Goal: Transaction & Acquisition: Register for event/course

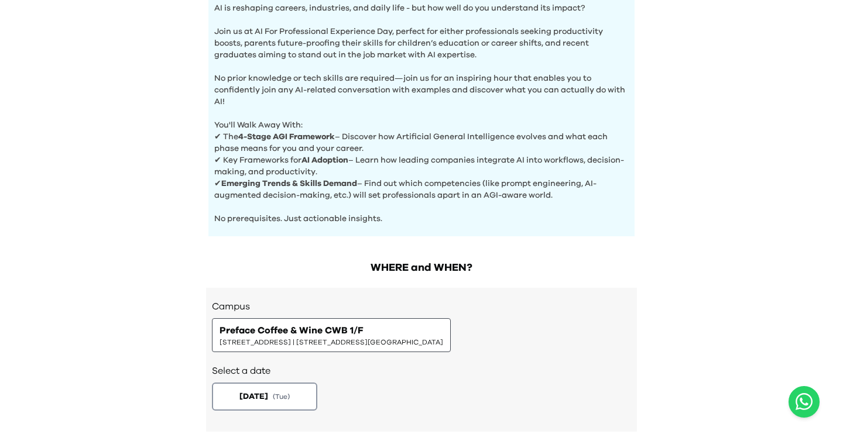
scroll to position [398, 0]
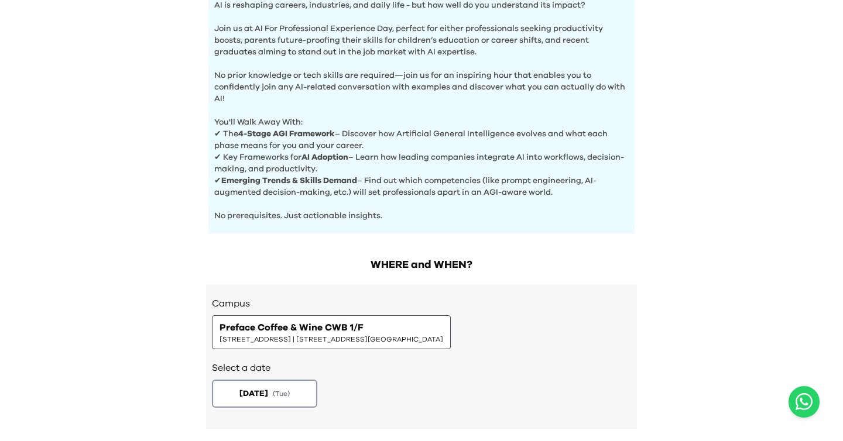
click at [389, 337] on span "[STREET_ADDRESS] | [STREET_ADDRESS][GEOGRAPHIC_DATA]" at bounding box center [332, 339] width 224 height 9
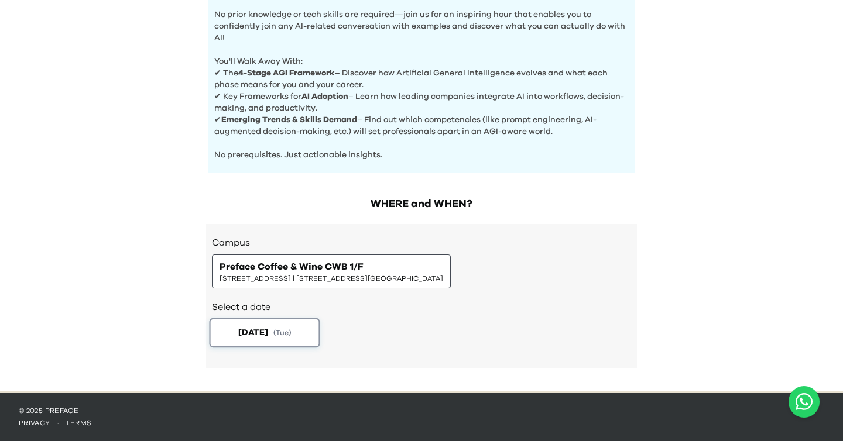
click at [260, 340] on button "2025-08-19 ( Tue )" at bounding box center [265, 332] width 111 height 29
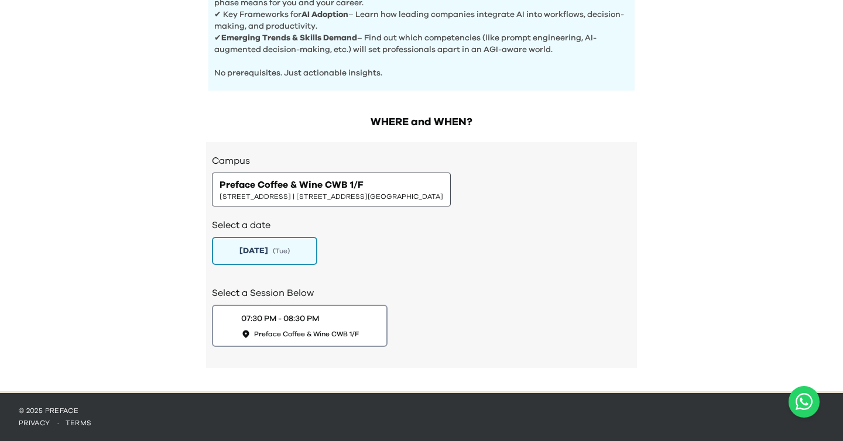
scroll to position [20, 0]
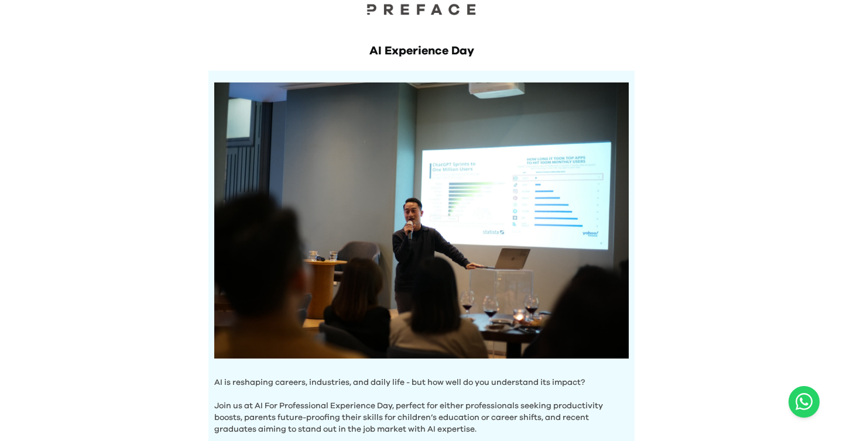
click at [180, 245] on div "AI Experience Day AI is reshaping careers, industries, and daily life - but how…" at bounding box center [421, 446] width 843 height 933
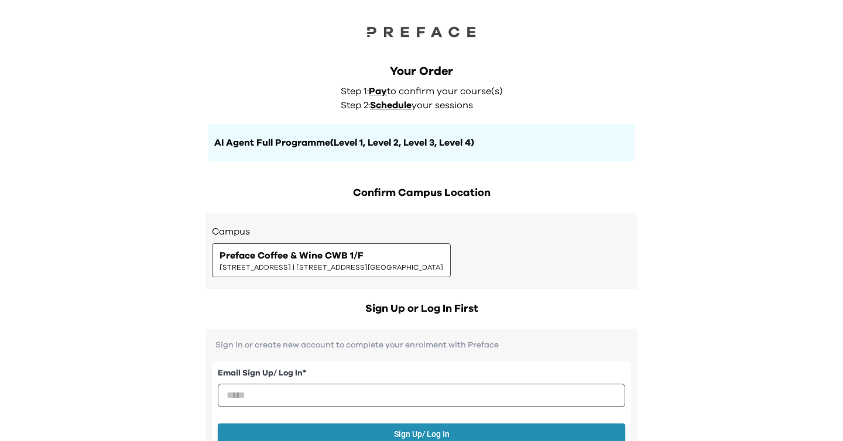
scroll to position [68, 0]
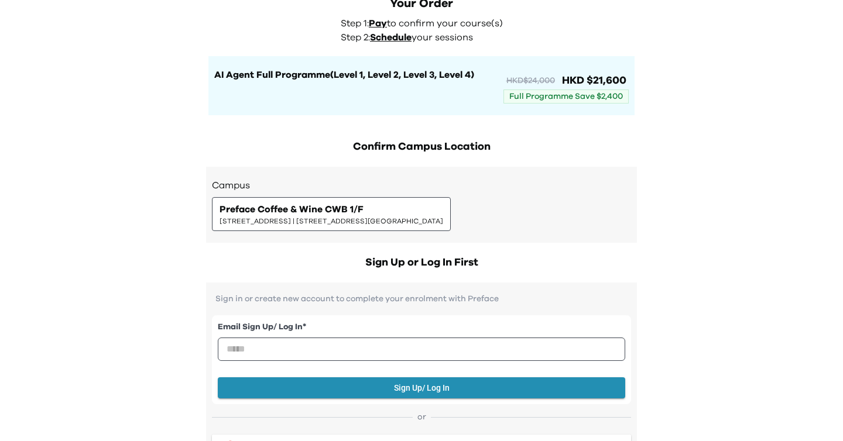
click at [347, 215] on span "Preface Coffee & Wine CWB 1/F" at bounding box center [292, 210] width 144 height 14
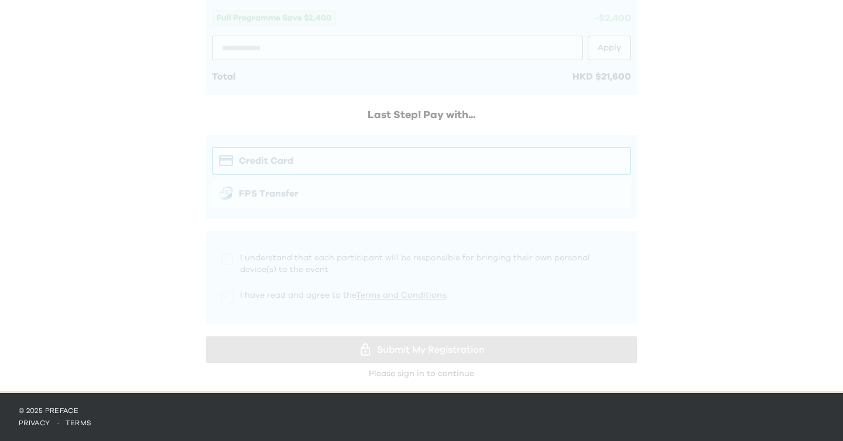
scroll to position [0, 0]
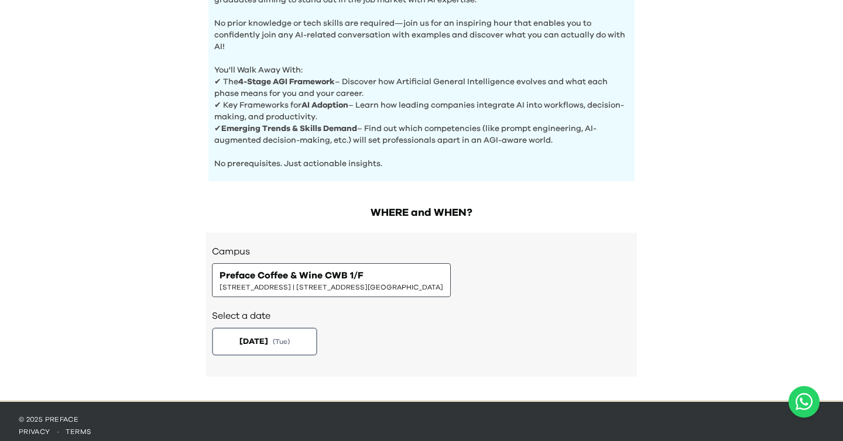
scroll to position [460, 0]
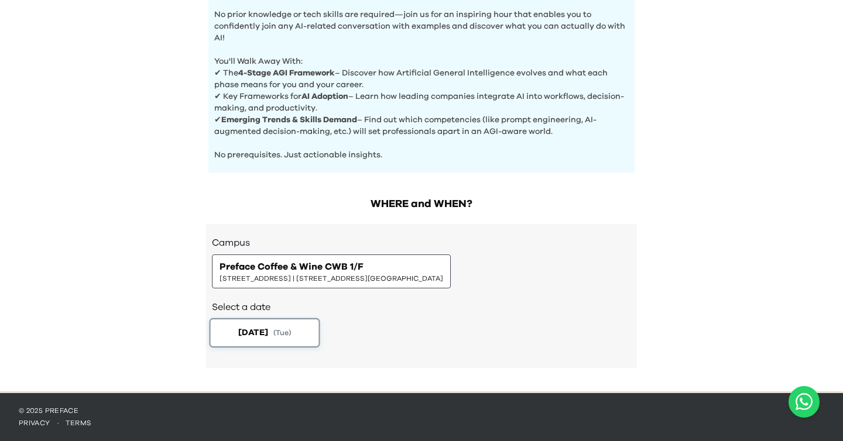
click at [262, 330] on span "[DATE]" at bounding box center [253, 333] width 30 height 12
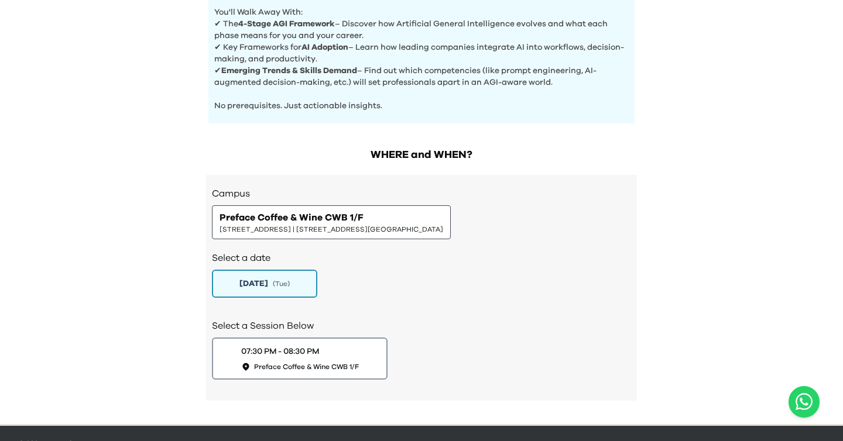
scroll to position [525, 0]
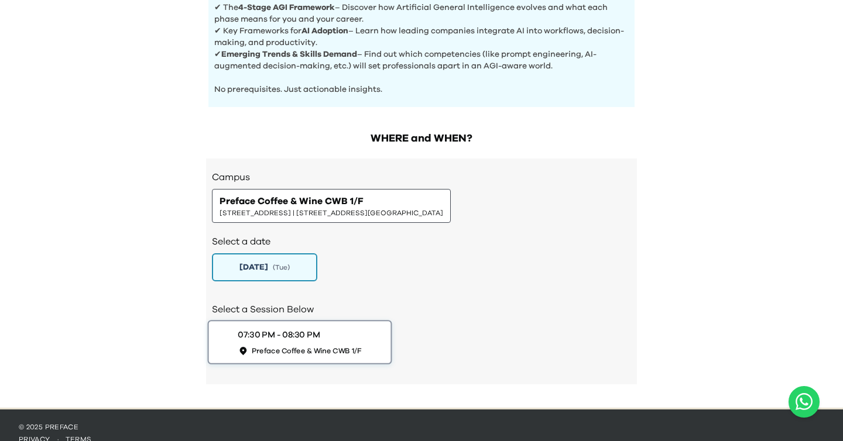
click at [272, 352] on span "Preface Coffee & Wine CWB 1/F" at bounding box center [307, 351] width 110 height 10
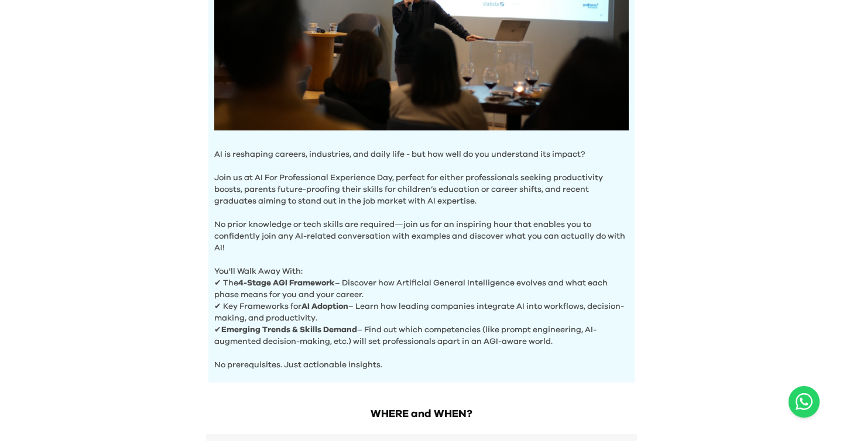
scroll to position [0, 0]
